Goal: Task Accomplishment & Management: Manage account settings

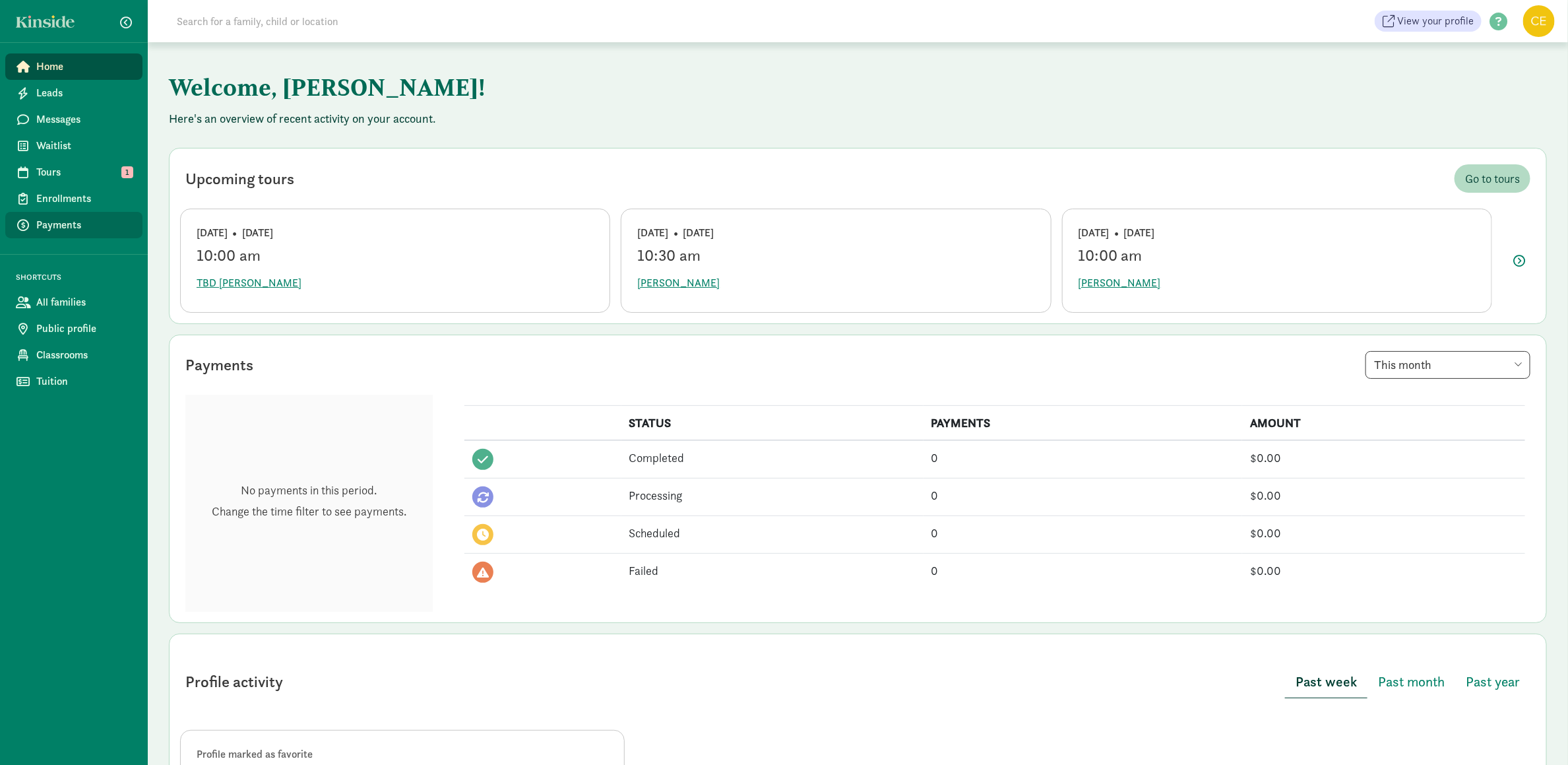
click at [74, 226] on span "Payments" at bounding box center [84, 225] width 96 height 16
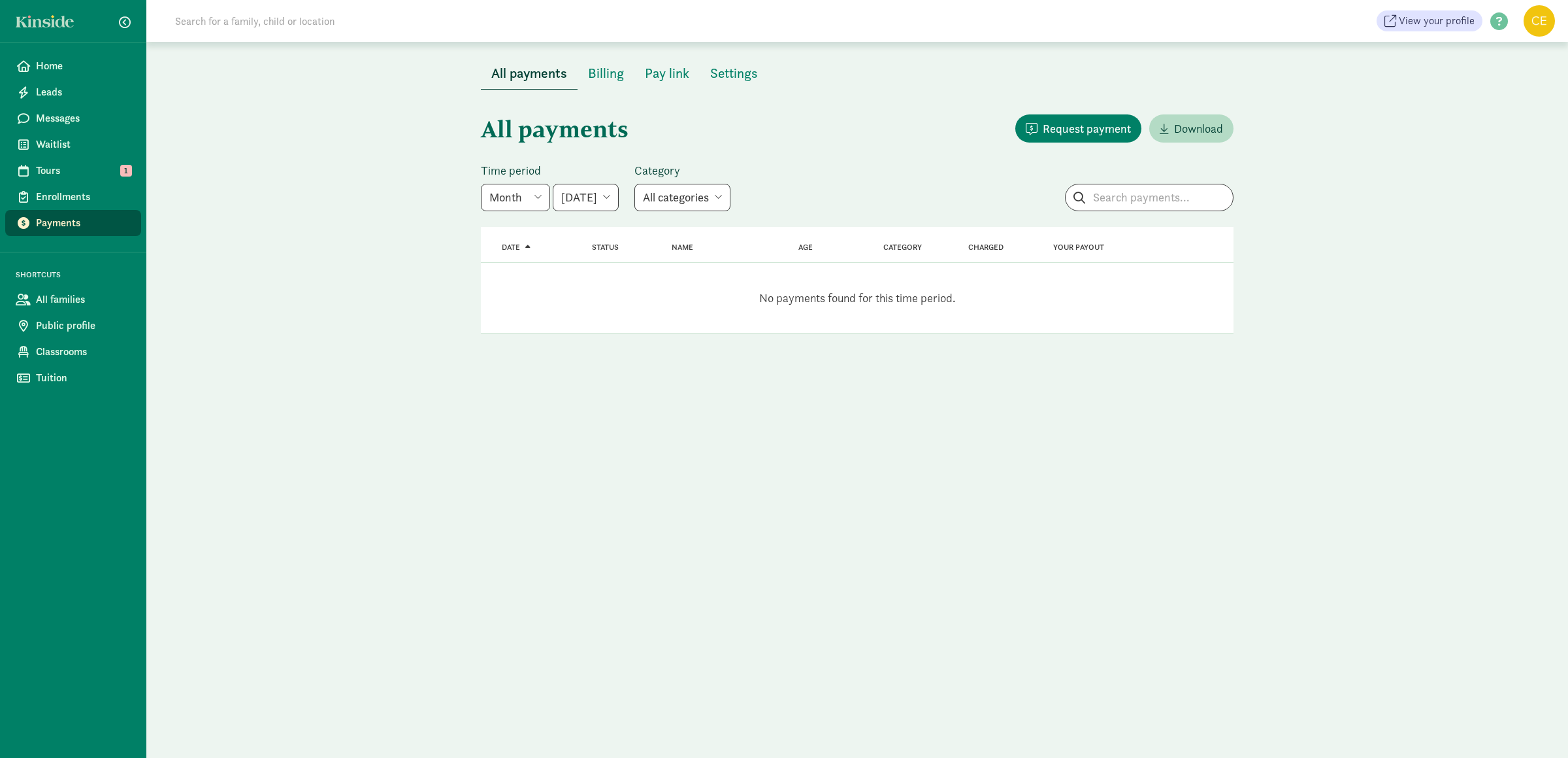
click at [538, 196] on select "Week Year Month Custom" at bounding box center [515, 197] width 69 height 28
click at [481, 184] on select "Week Year Month Custom" at bounding box center [515, 197] width 69 height 28
click at [619, 202] on select "[DATE] [DATE] [DATE] [DATE] [DATE] [DATE] [DATE]" at bounding box center [586, 197] width 66 height 28
click at [554, 184] on select "[DATE] [DATE] [DATE] [DATE] [DATE] [DATE] [DATE]" at bounding box center [586, 197] width 66 height 28
click at [705, 194] on select "All categories Tuition Donation Deposit Waitlist fee" at bounding box center [682, 197] width 96 height 28
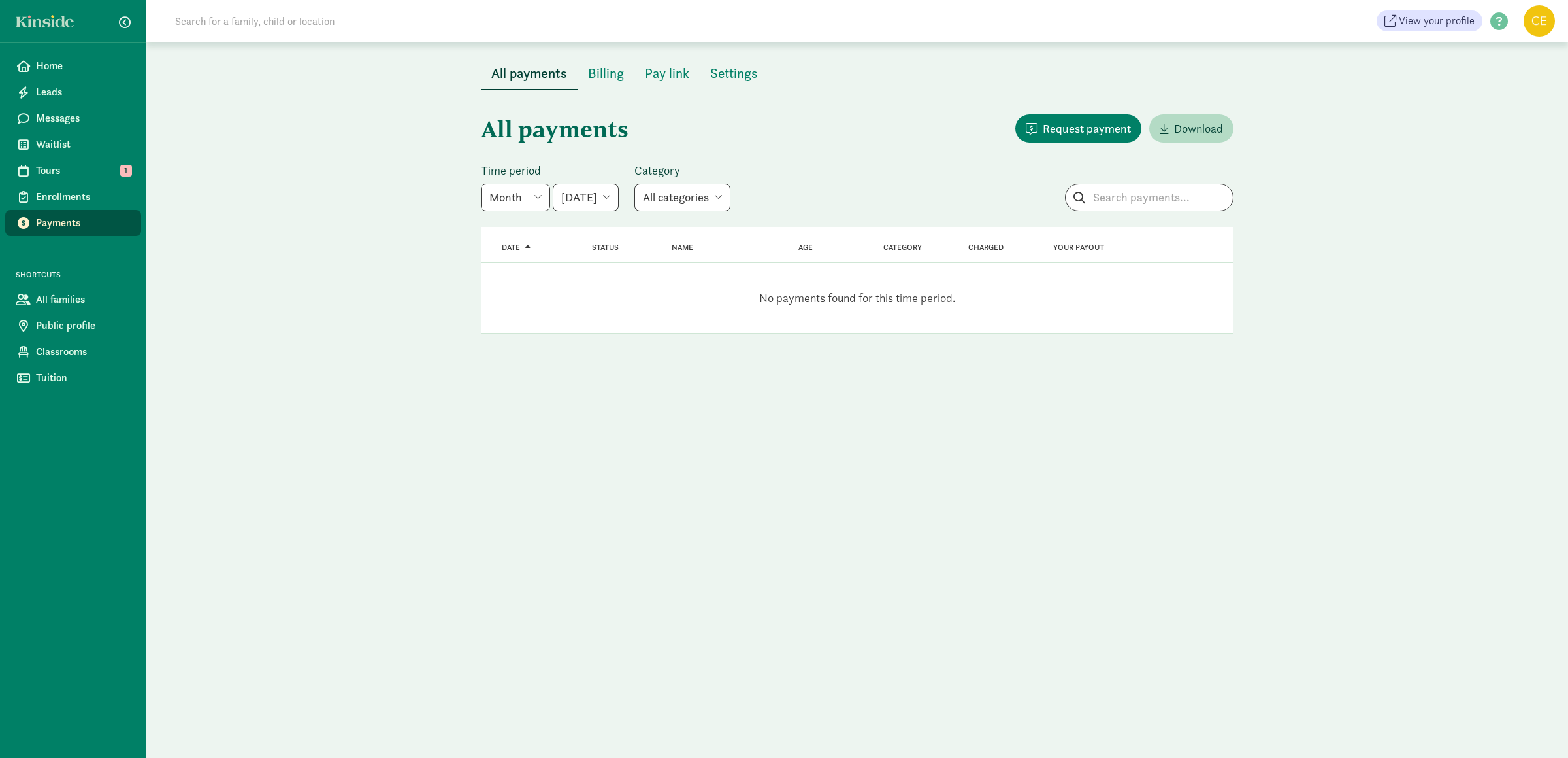
click at [705, 194] on select "All categories Tuition Donation Deposit Waitlist fee" at bounding box center [682, 197] width 96 height 28
click at [619, 201] on select "[DATE] [DATE] [DATE] [DATE] [DATE] [DATE] [DATE]" at bounding box center [586, 197] width 66 height 28
click at [554, 184] on select "[DATE] [DATE] [DATE] [DATE] [DATE] [DATE] [DATE]" at bounding box center [586, 197] width 66 height 28
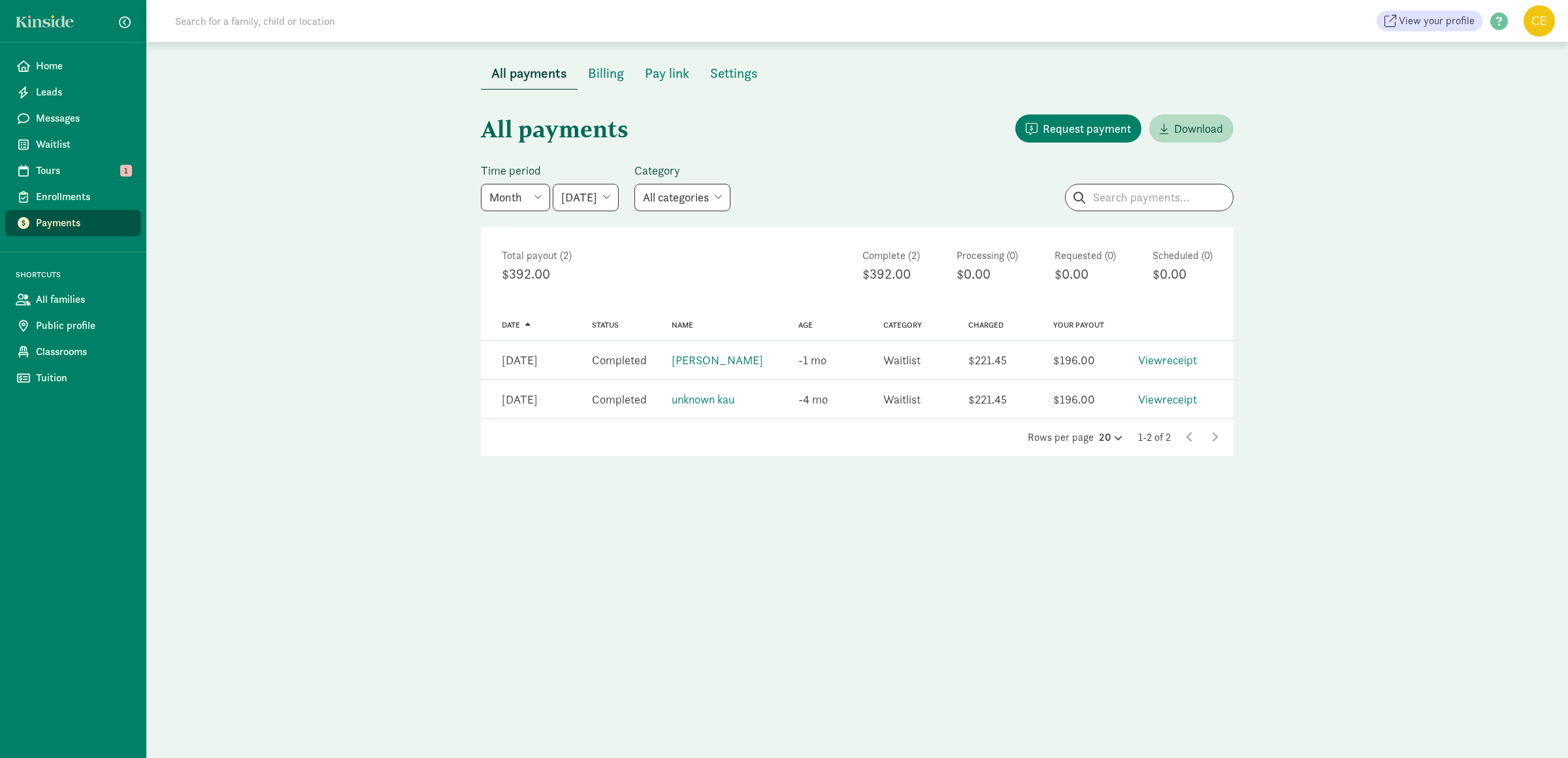
click at [619, 200] on select "[DATE] [DATE] [DATE] [DATE] [DATE] [DATE] [DATE]" at bounding box center [586, 197] width 66 height 28
click at [554, 184] on select "[DATE] [DATE] [DATE] [DATE] [DATE] [DATE] [DATE]" at bounding box center [586, 197] width 66 height 28
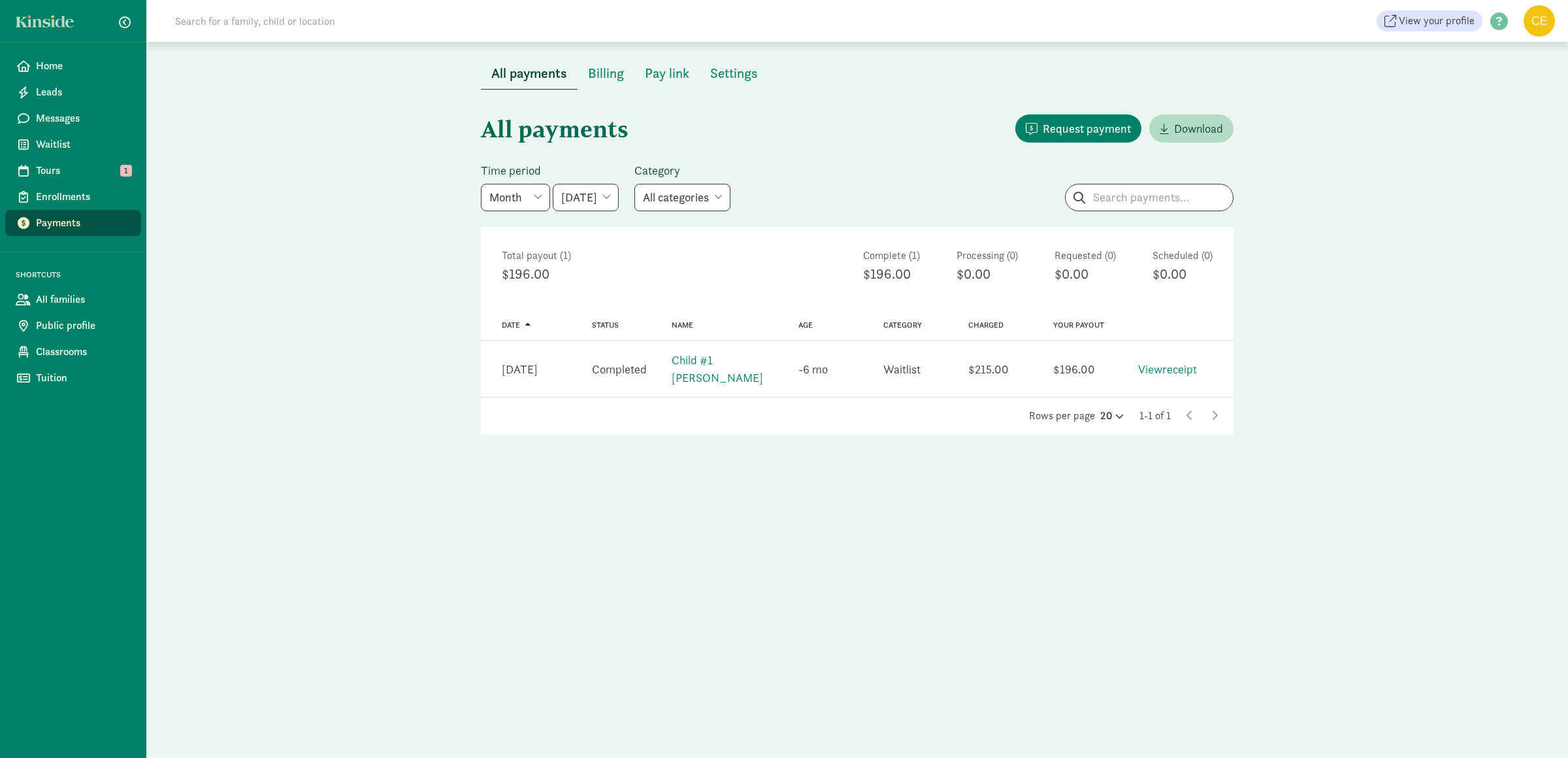
click at [619, 197] on select "[DATE] [DATE] [DATE] [DATE] [DATE] [DATE] [DATE]" at bounding box center [586, 197] width 66 height 28
select select "[DATE]"
click at [554, 184] on select "[DATE] [DATE] [DATE] [DATE] [DATE] [DATE] [DATE]" at bounding box center [586, 197] width 66 height 28
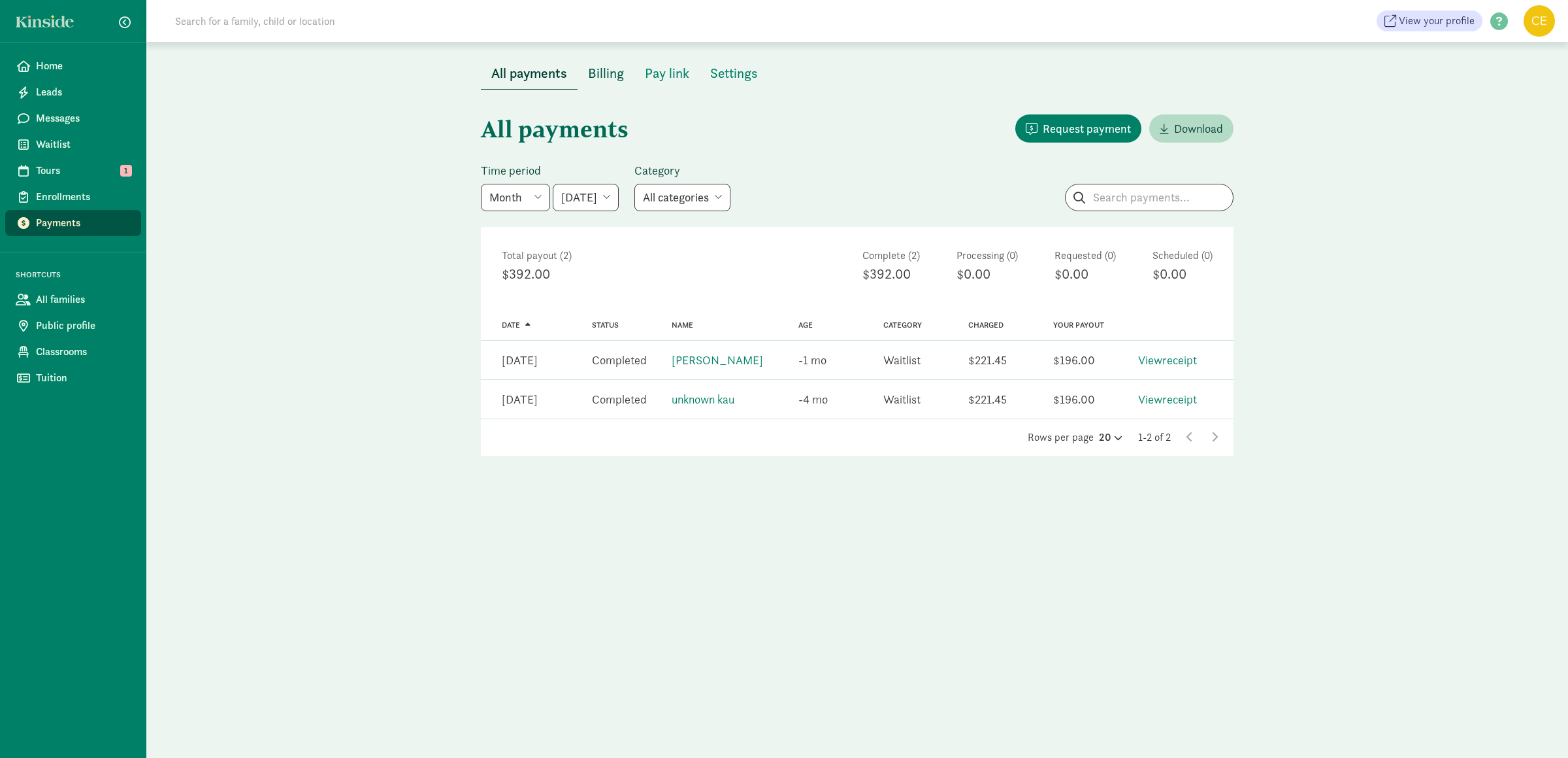
click at [604, 73] on span "Billing" at bounding box center [606, 73] width 36 height 21
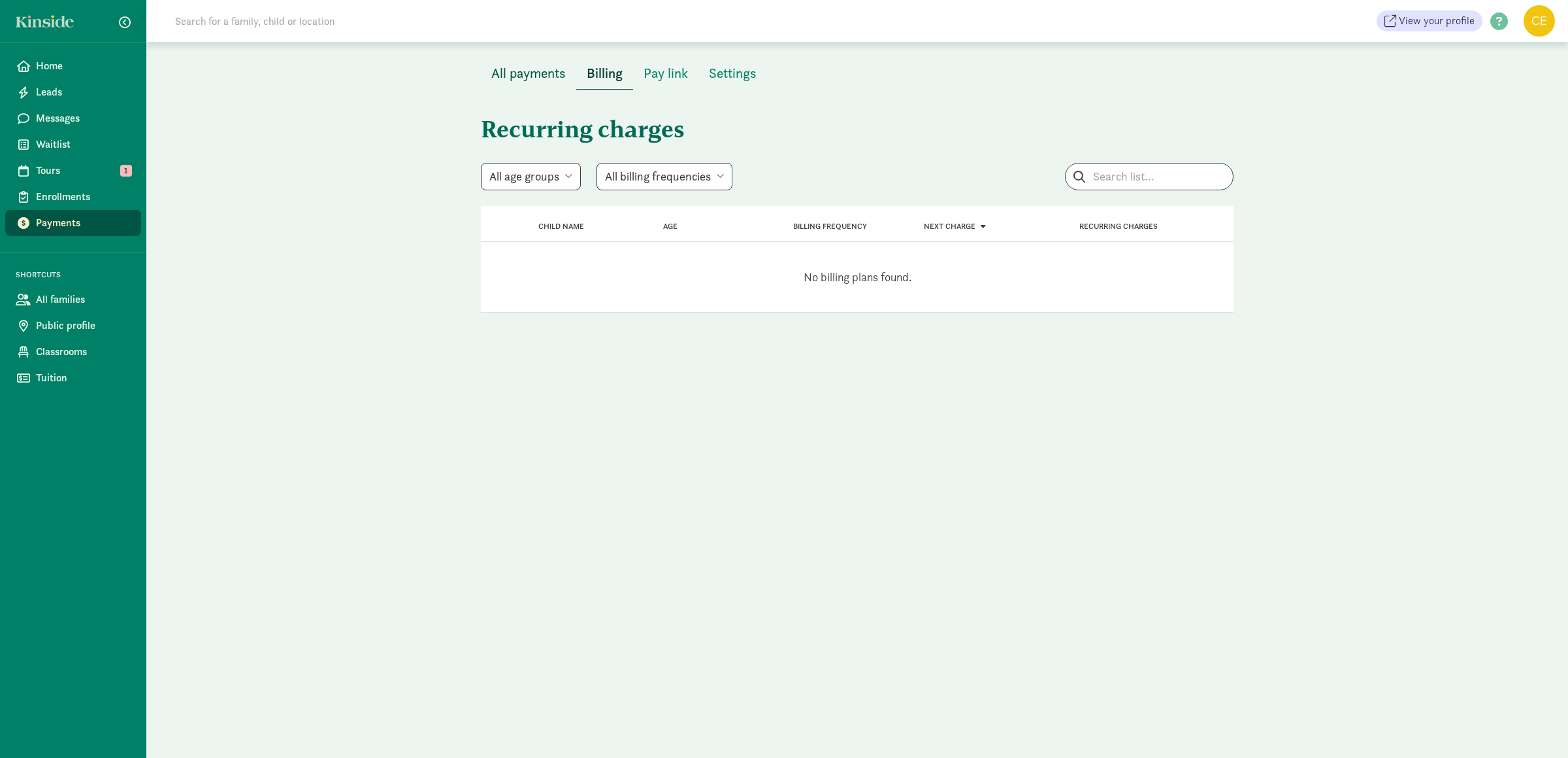
click at [531, 76] on span "All payments" at bounding box center [528, 73] width 74 height 21
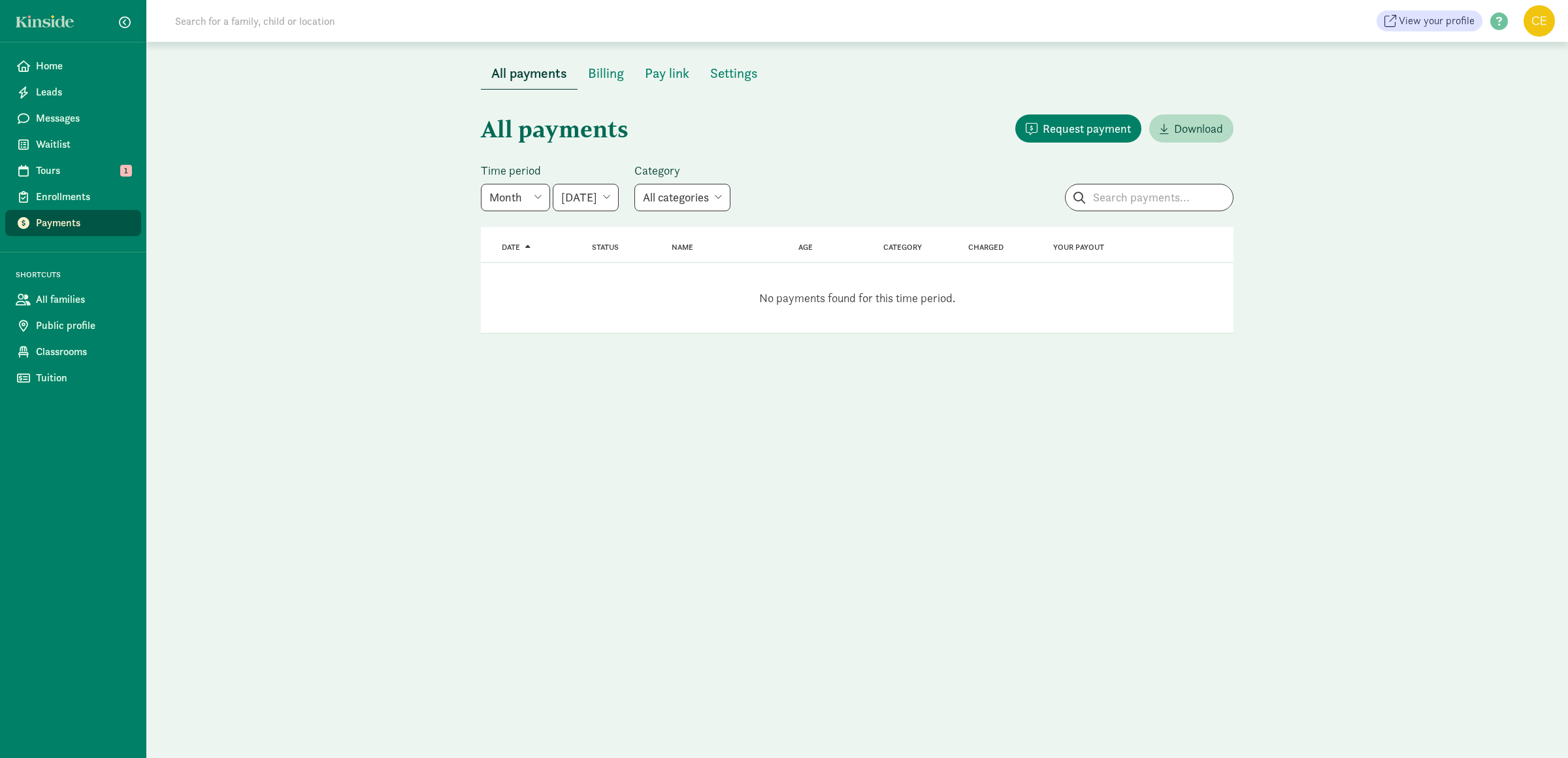
click at [613, 200] on select "[DATE] [DATE] [DATE] [DATE] [DATE] [DATE] [DATE]" at bounding box center [586, 197] width 66 height 28
click at [526, 201] on select "Week Year Month Custom" at bounding box center [515, 197] width 69 height 28
select select "year"
click at [481, 184] on select "Week Year Month Custom" at bounding box center [515, 197] width 69 height 28
select select "[DATE]"
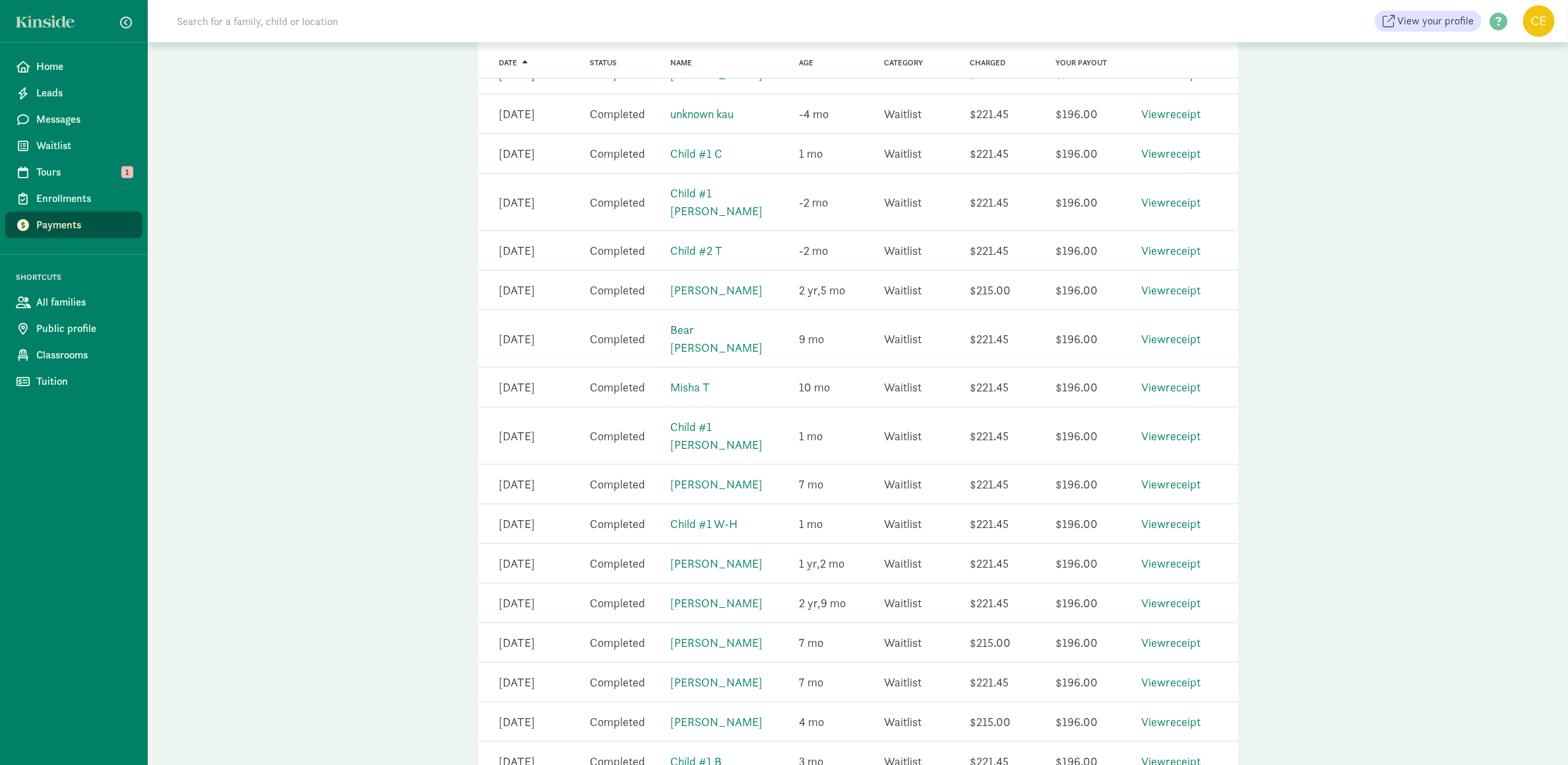
scroll to position [394, 0]
